Goal: Transaction & Acquisition: Purchase product/service

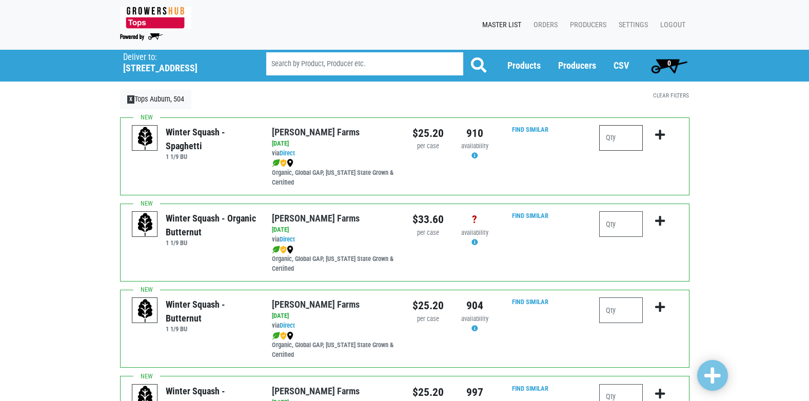
click at [619, 133] on input "number" at bounding box center [621, 138] width 44 height 26
type input "1"
click at [657, 138] on icon "submit" at bounding box center [660, 134] width 10 height 11
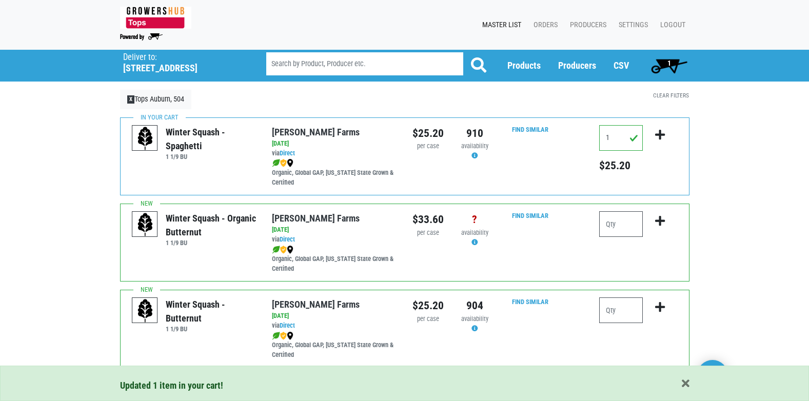
scroll to position [51, 0]
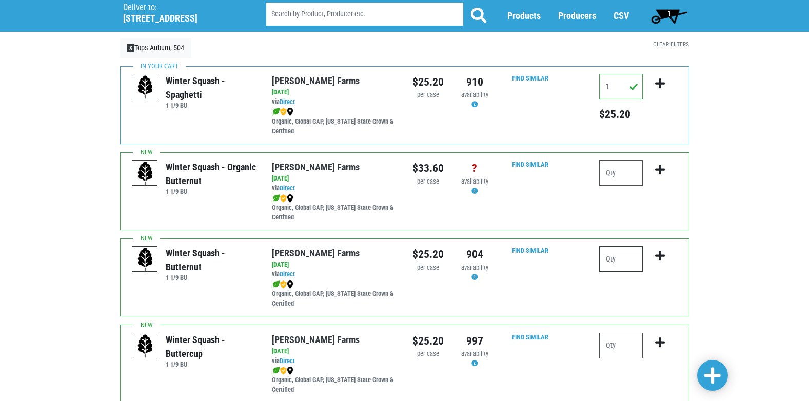
click at [608, 251] on input "number" at bounding box center [621, 259] width 44 height 26
type input "1"
click at [655, 257] on icon "submit" at bounding box center [660, 255] width 10 height 11
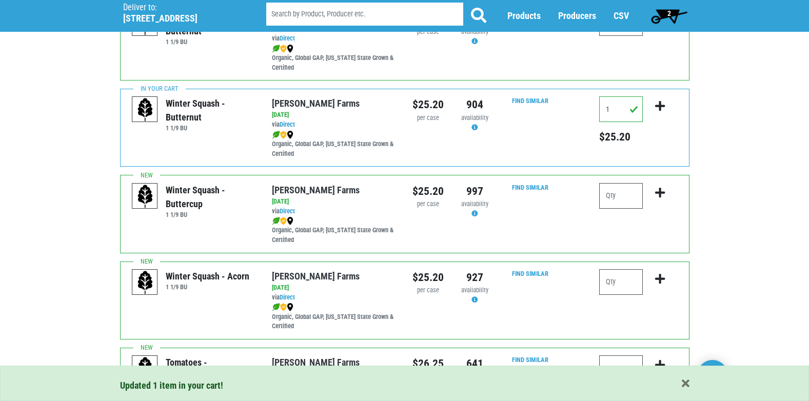
scroll to position [205, 0]
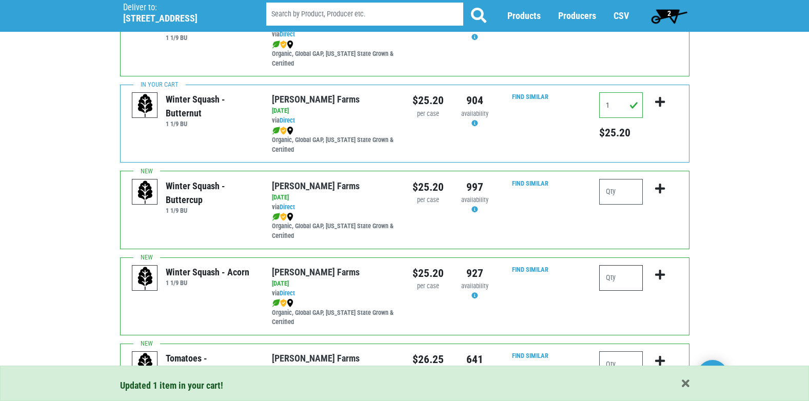
click at [617, 282] on input "number" at bounding box center [621, 278] width 44 height 26
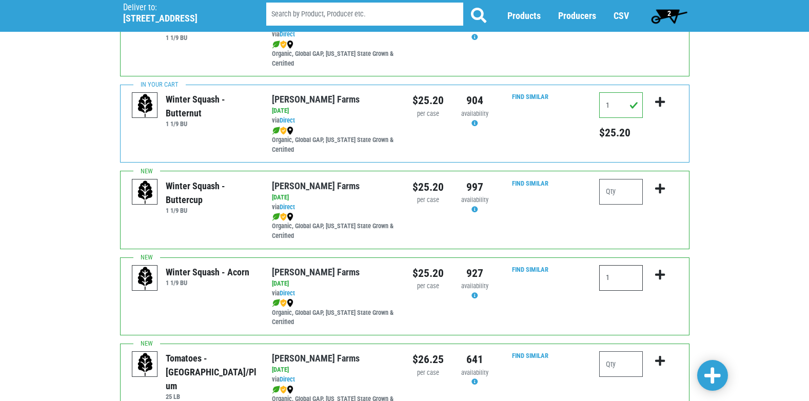
type input "1"
click at [661, 279] on icon "submit" at bounding box center [660, 274] width 10 height 11
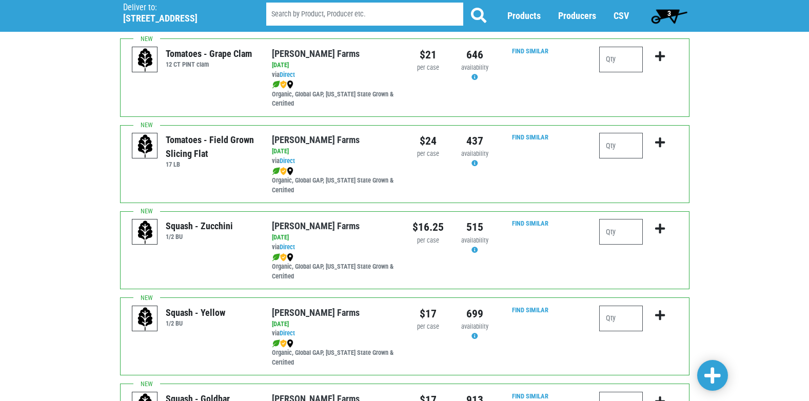
scroll to position [769, 0]
click at [621, 316] on input "number" at bounding box center [621, 318] width 44 height 26
type input "1"
click at [658, 314] on icon "submit" at bounding box center [660, 314] width 10 height 11
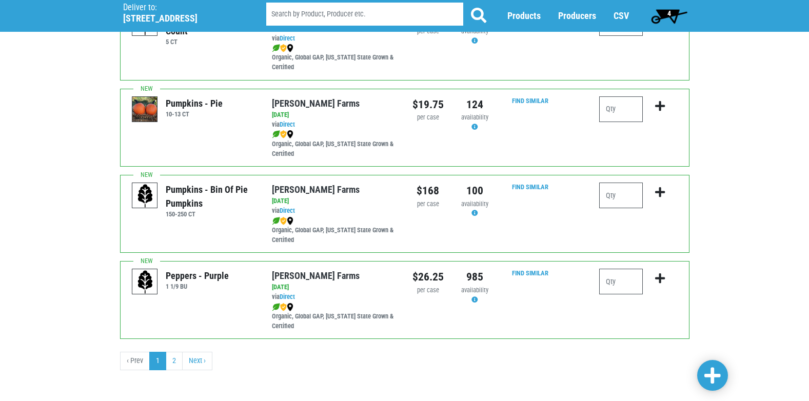
scroll to position [1498, 0]
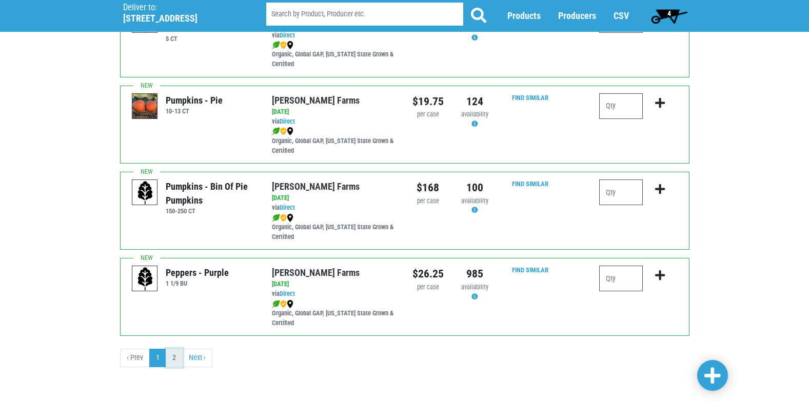
click at [177, 362] on link "2" at bounding box center [174, 358] width 17 height 18
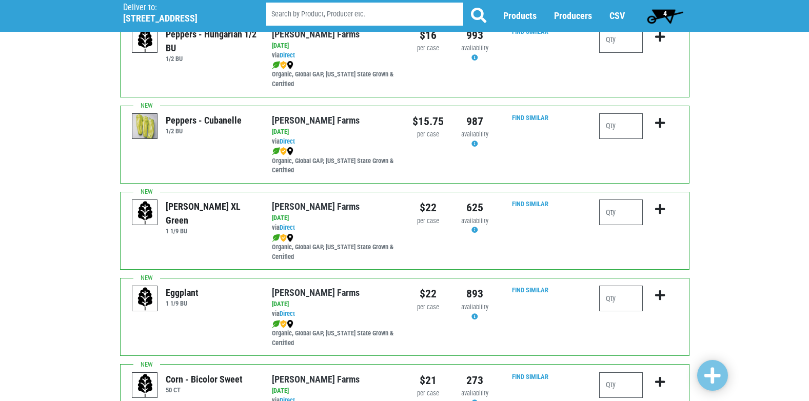
scroll to position [359, 0]
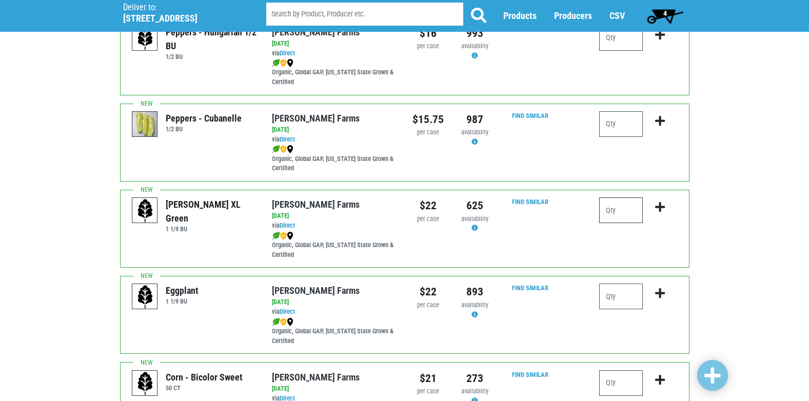
click at [620, 212] on input "number" at bounding box center [621, 210] width 44 height 26
type input "3"
click at [663, 206] on icon "submit" at bounding box center [660, 207] width 10 height 11
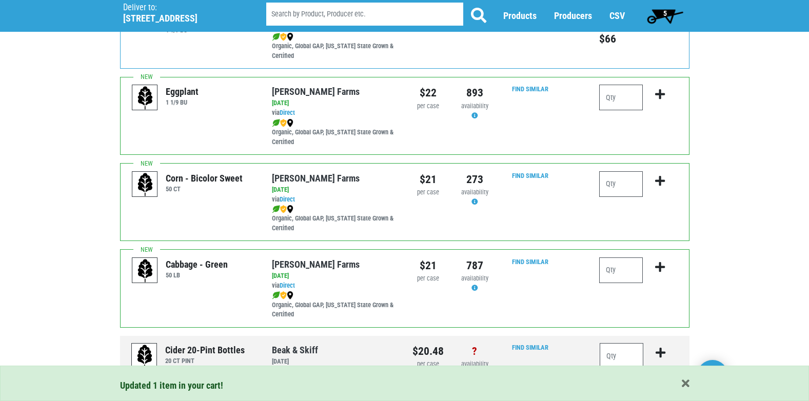
scroll to position [564, 0]
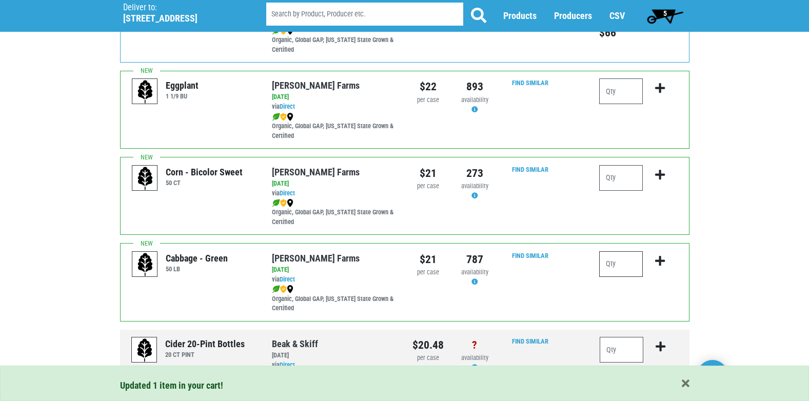
click at [619, 264] on input "number" at bounding box center [621, 264] width 44 height 26
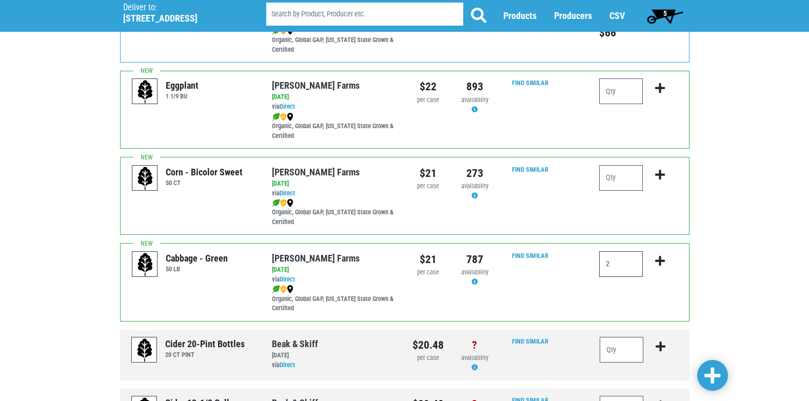
type input "2"
click at [657, 259] on icon "submit" at bounding box center [660, 260] width 10 height 11
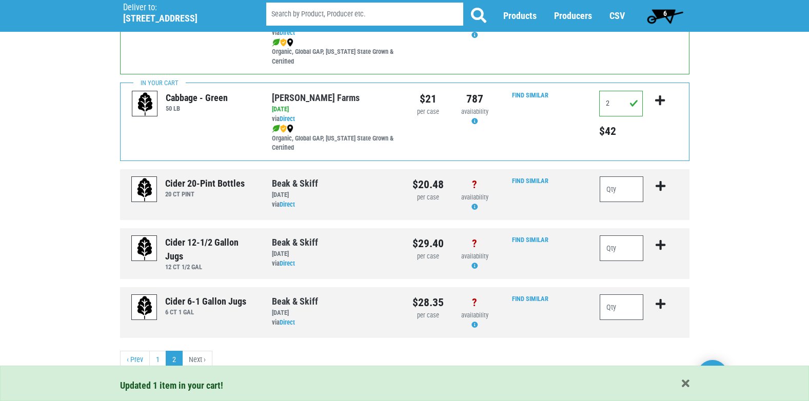
scroll to position [727, 0]
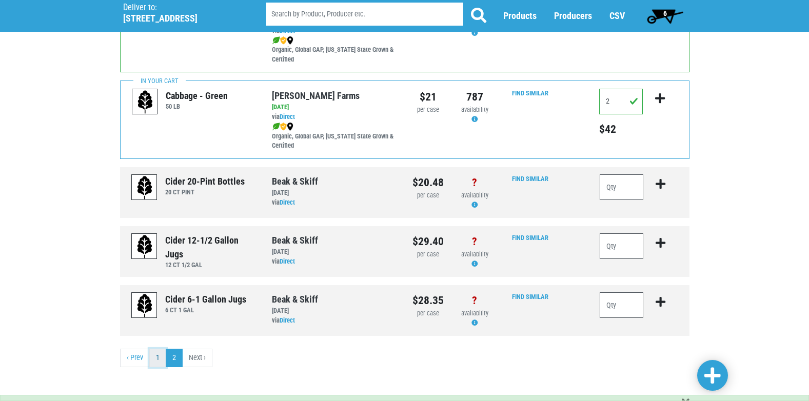
click at [160, 354] on link "1" at bounding box center [157, 358] width 17 height 18
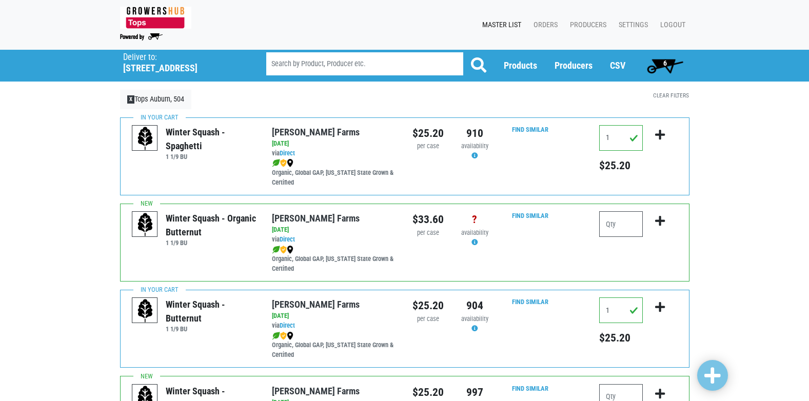
click at [661, 69] on span "6" at bounding box center [665, 65] width 46 height 21
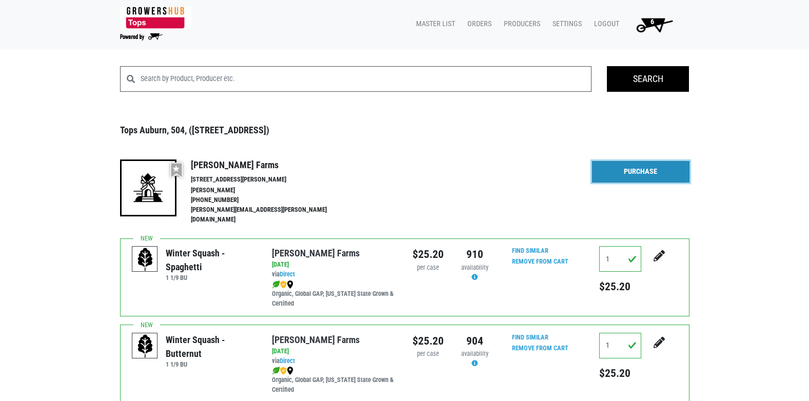
click at [630, 175] on link "Purchase" at bounding box center [640, 172] width 97 height 22
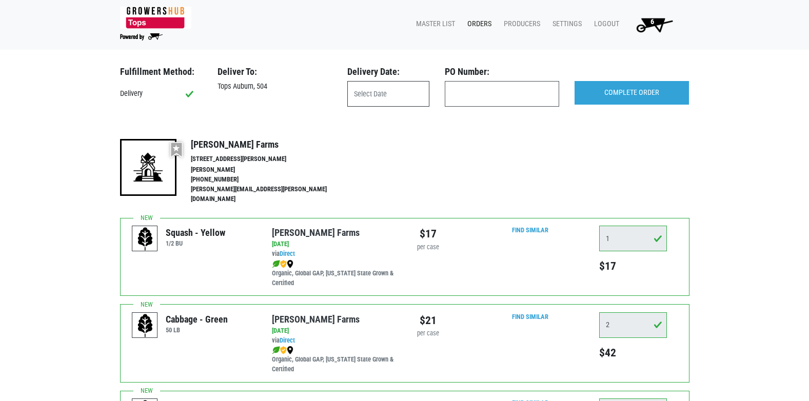
click at [396, 82] on input "text" at bounding box center [388, 94] width 82 height 26
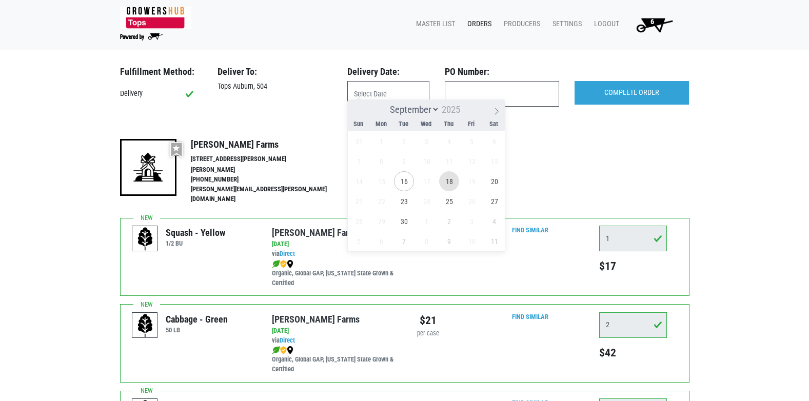
click at [450, 183] on span "18" at bounding box center [449, 181] width 20 height 20
type input "2025-09-18"
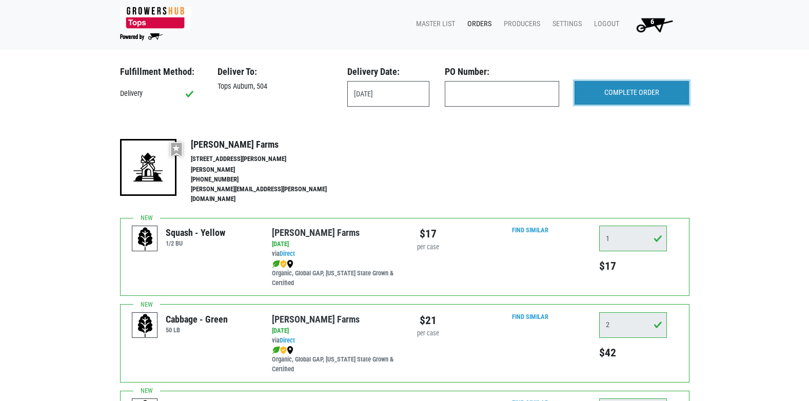
click at [630, 82] on input "COMPLETE ORDER" at bounding box center [631, 93] width 114 height 24
